Goal: Transaction & Acquisition: Purchase product/service

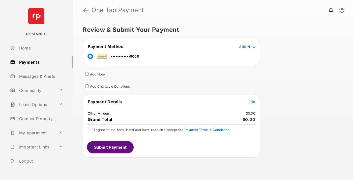
click at [252, 102] on span "Edit" at bounding box center [251, 102] width 7 height 4
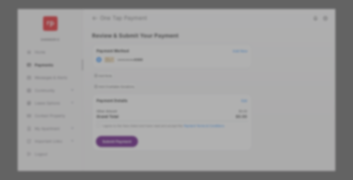
click at [167, 81] on div "Other Amount" at bounding box center [167, 85] width 82 height 9
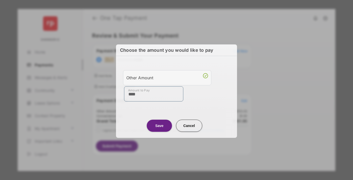
type input "****"
click at [159, 125] on button "Save" at bounding box center [159, 125] width 25 height 12
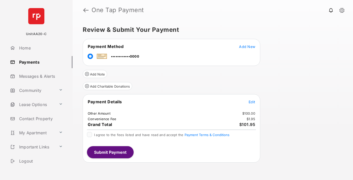
click at [252, 102] on span "Edit" at bounding box center [251, 102] width 7 height 4
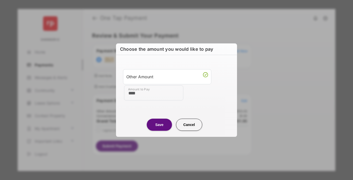
click at [159, 124] on button "Save" at bounding box center [159, 124] width 25 height 12
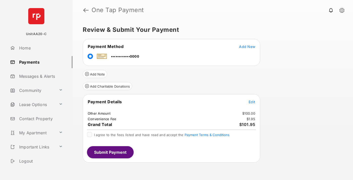
click at [110, 152] on button "Submit Payment" at bounding box center [110, 152] width 47 height 12
